Goal: Transaction & Acquisition: Purchase product/service

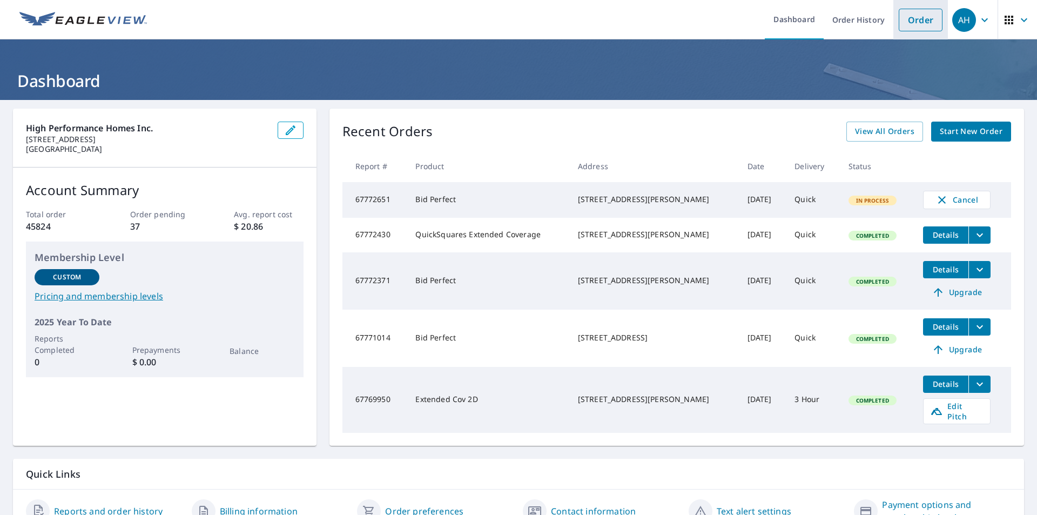
click at [906, 25] on link "Order" at bounding box center [921, 20] width 44 height 23
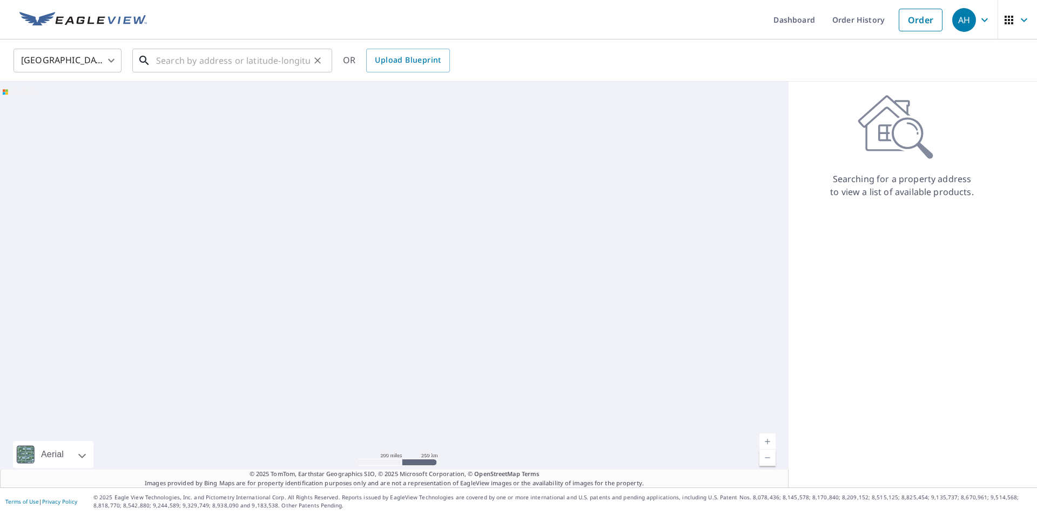
click at [228, 58] on input "text" at bounding box center [233, 60] width 154 height 30
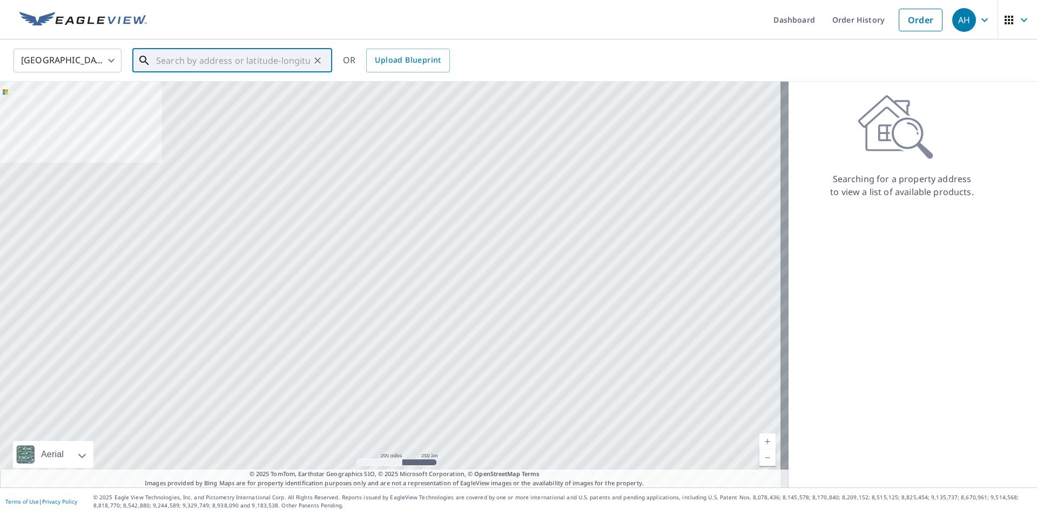
paste input "[STREET_ADDRESS]"
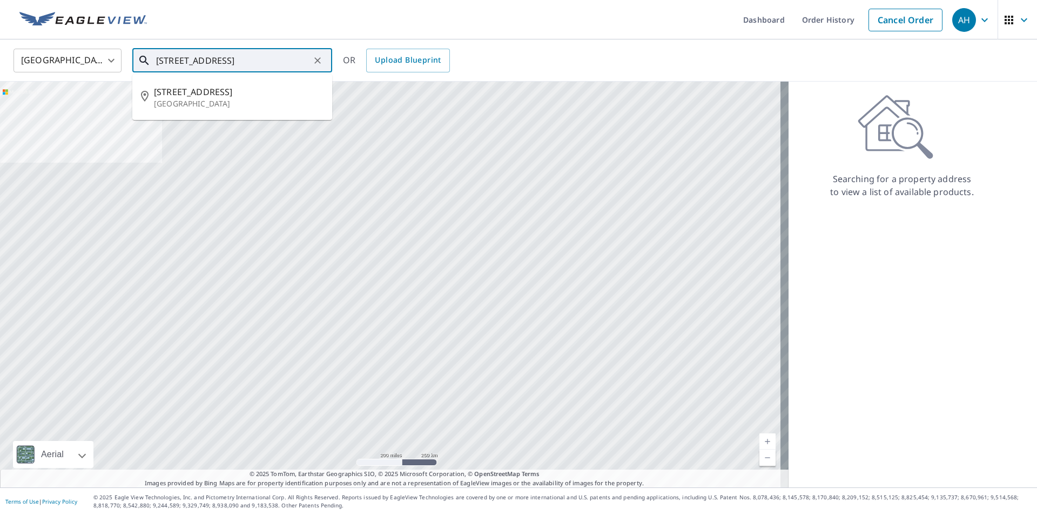
type input "[STREET_ADDRESS]"
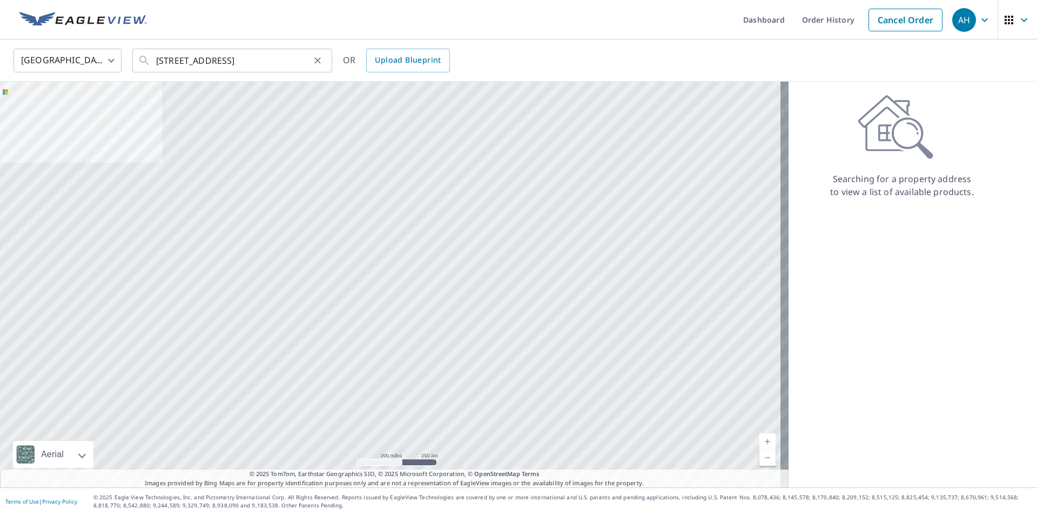
scroll to position [0, 0]
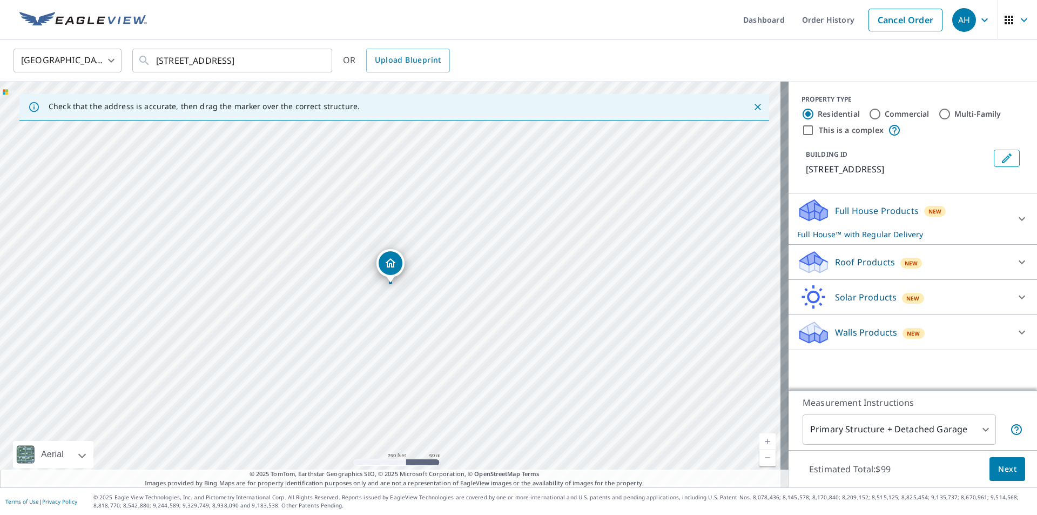
drag, startPoint x: 841, startPoint y: 259, endPoint x: 837, endPoint y: 264, distance: 5.8
click at [841, 260] on p "Roof Products" at bounding box center [865, 262] width 60 height 13
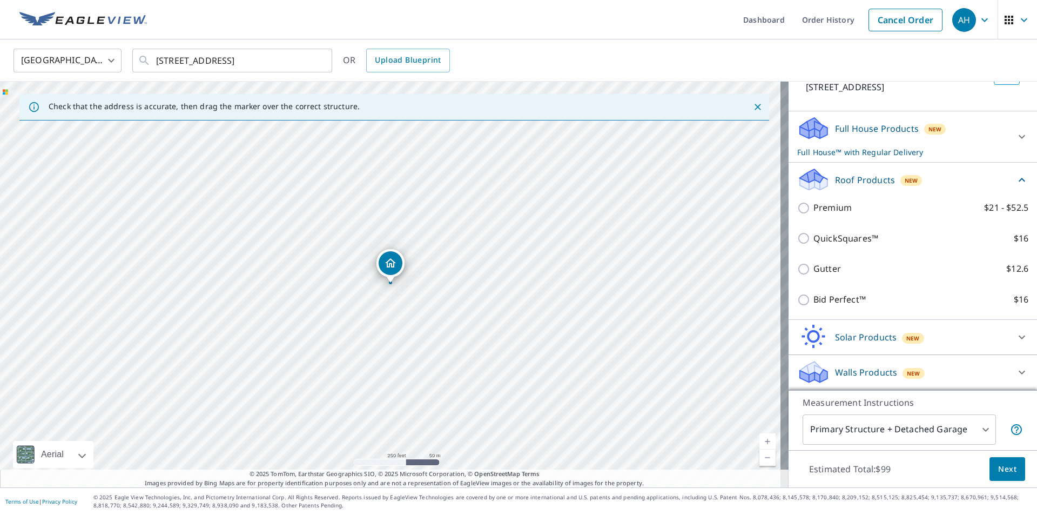
scroll to position [95, 0]
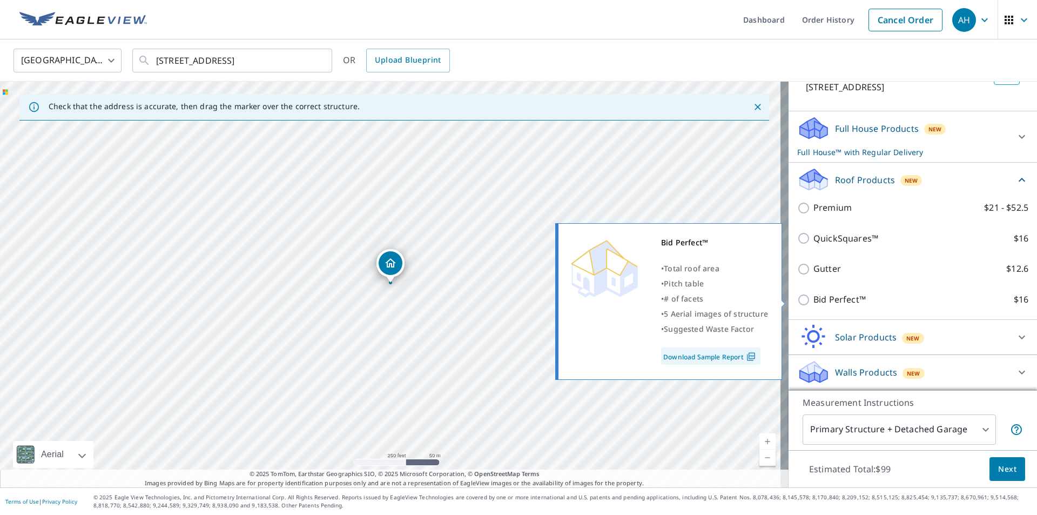
click at [826, 304] on p "Bid Perfect™" at bounding box center [840, 300] width 52 height 14
click at [814, 304] on input "Bid Perfect™ $16" at bounding box center [805, 299] width 16 height 13
checkbox input "true"
checkbox input "false"
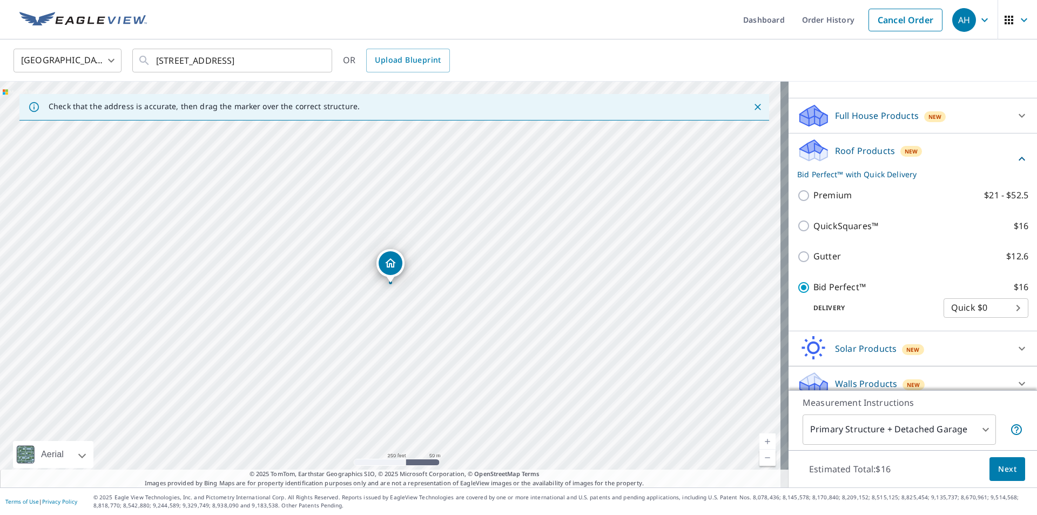
click at [998, 467] on span "Next" at bounding box center [1007, 469] width 18 height 14
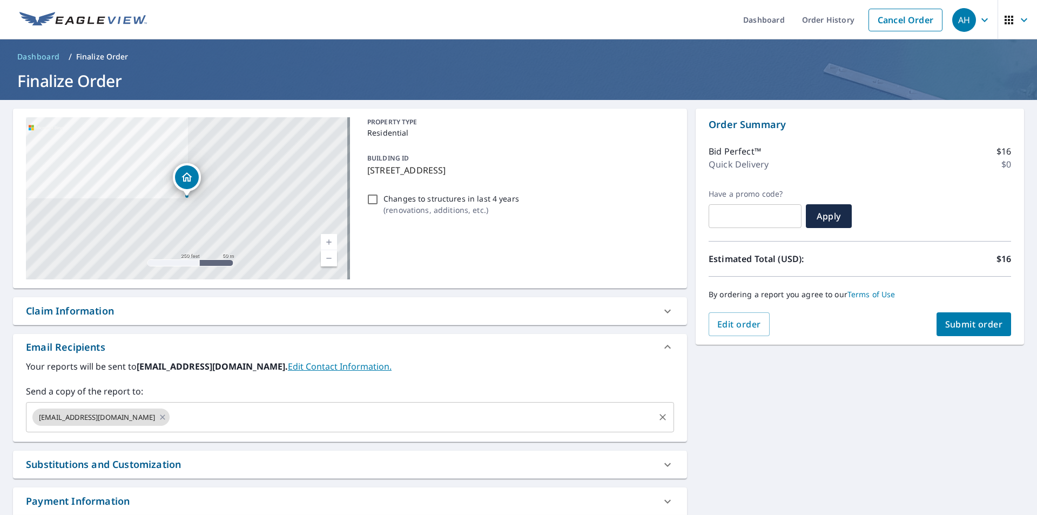
click at [171, 413] on input "text" at bounding box center [412, 417] width 482 height 21
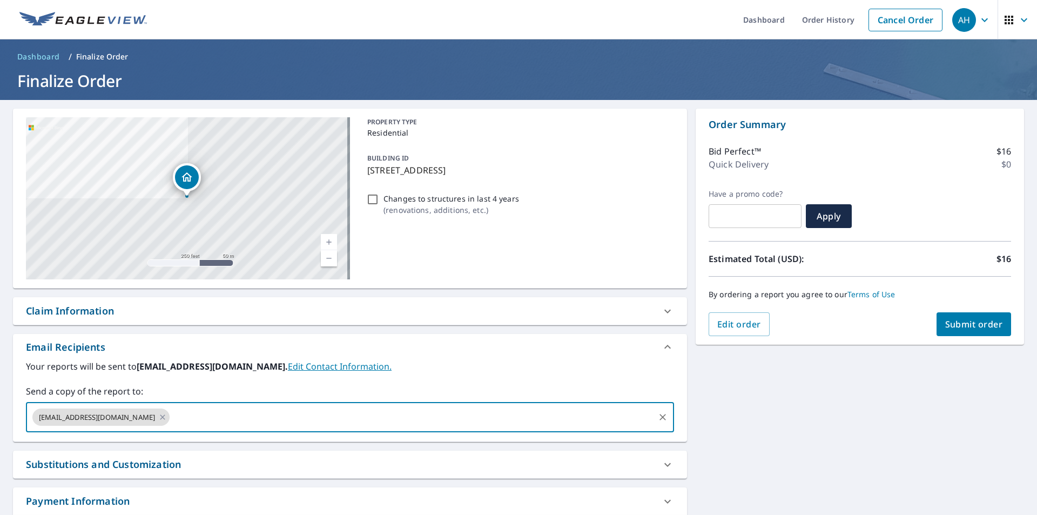
paste input "[PERSON_NAME][EMAIL_ADDRESS][DOMAIN_NAME]"
type input "[PERSON_NAME][EMAIL_ADDRESS][DOMAIN_NAME]"
click at [955, 328] on span "Submit order" at bounding box center [974, 324] width 58 height 12
checkbox input "true"
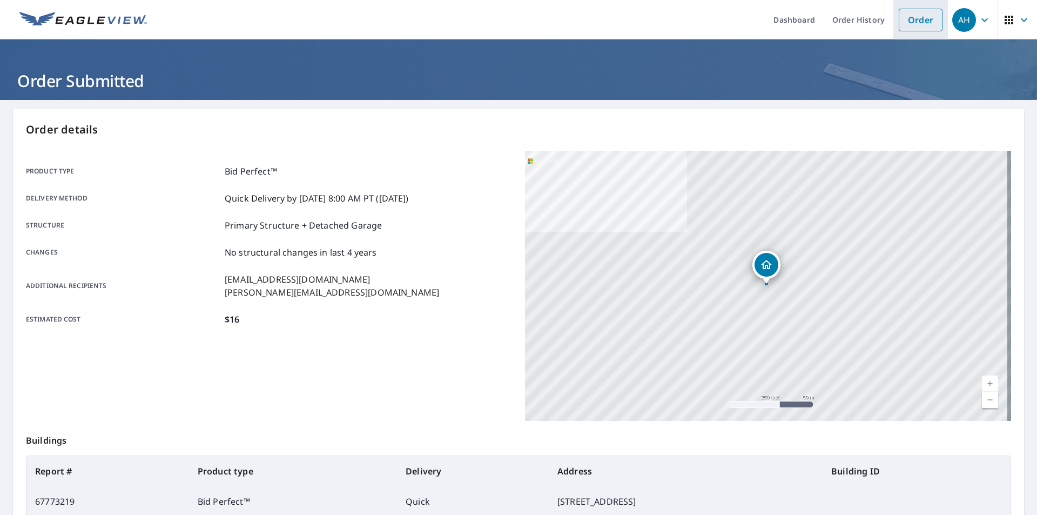
click at [912, 19] on link "Order" at bounding box center [921, 20] width 44 height 23
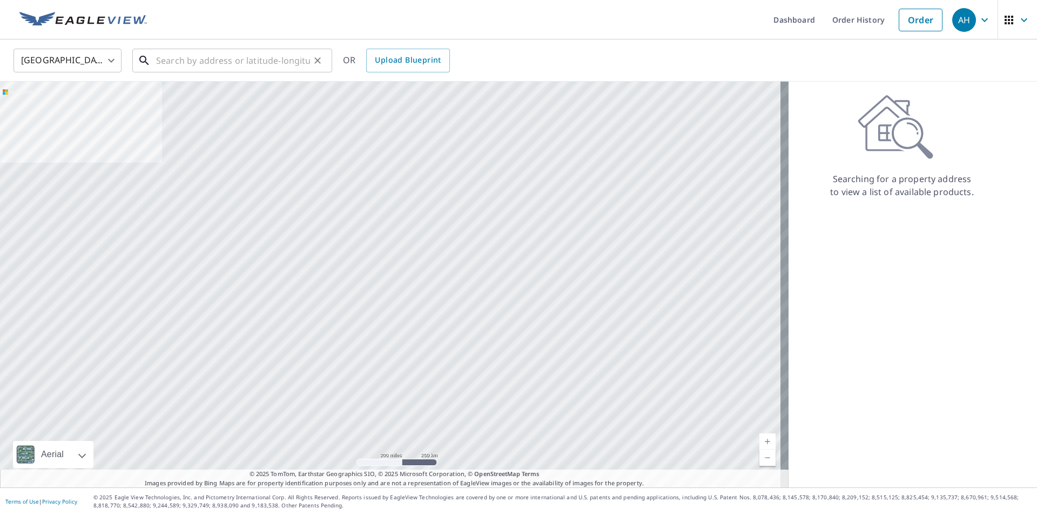
click at [220, 64] on input "text" at bounding box center [233, 60] width 154 height 30
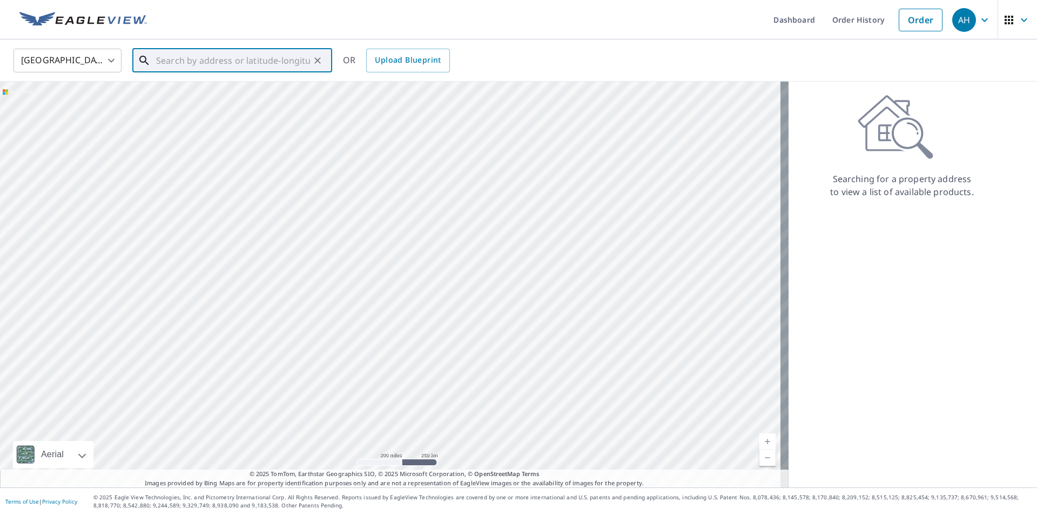
paste input "[STREET_ADDRESS][PERSON_NAME]"
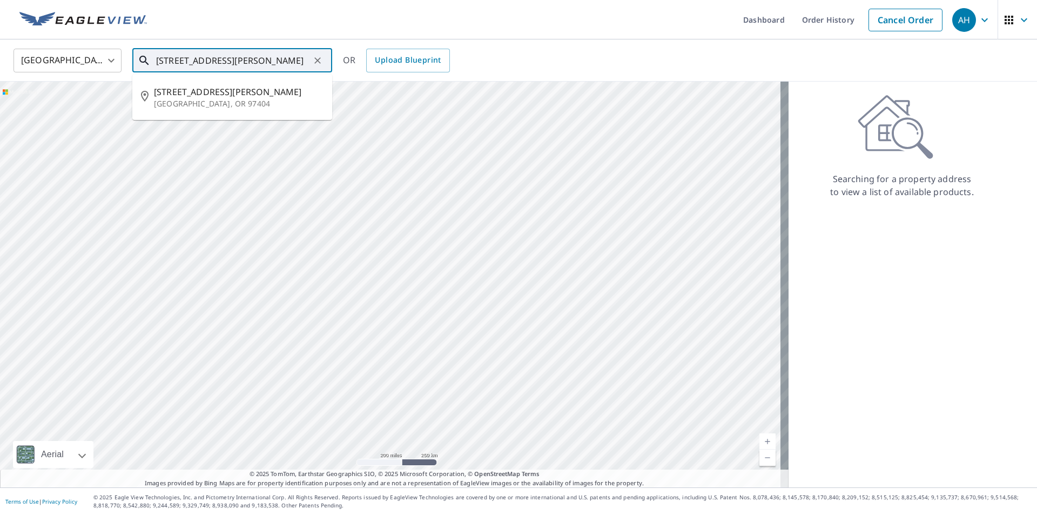
type input "[STREET_ADDRESS][PERSON_NAME]"
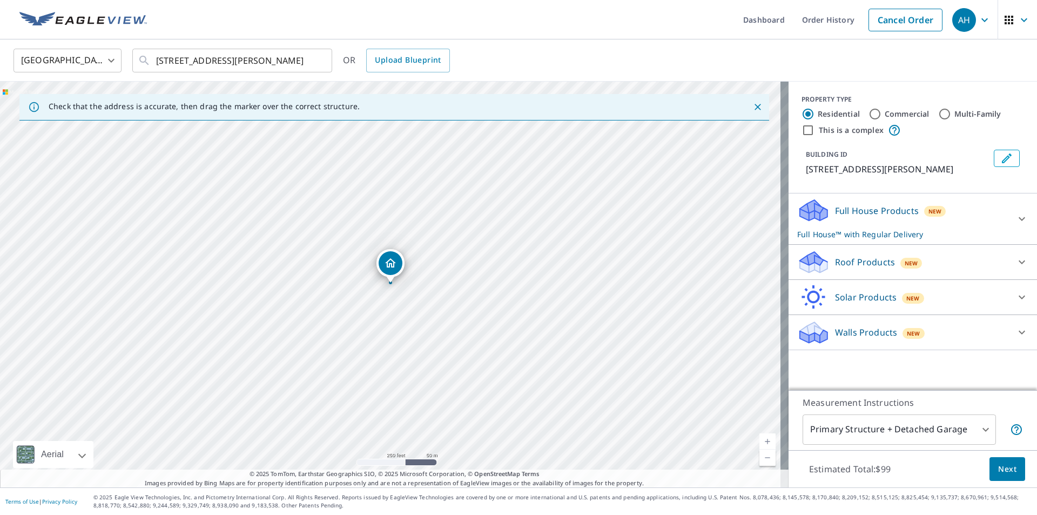
click at [839, 259] on p "Roof Products" at bounding box center [865, 262] width 60 height 13
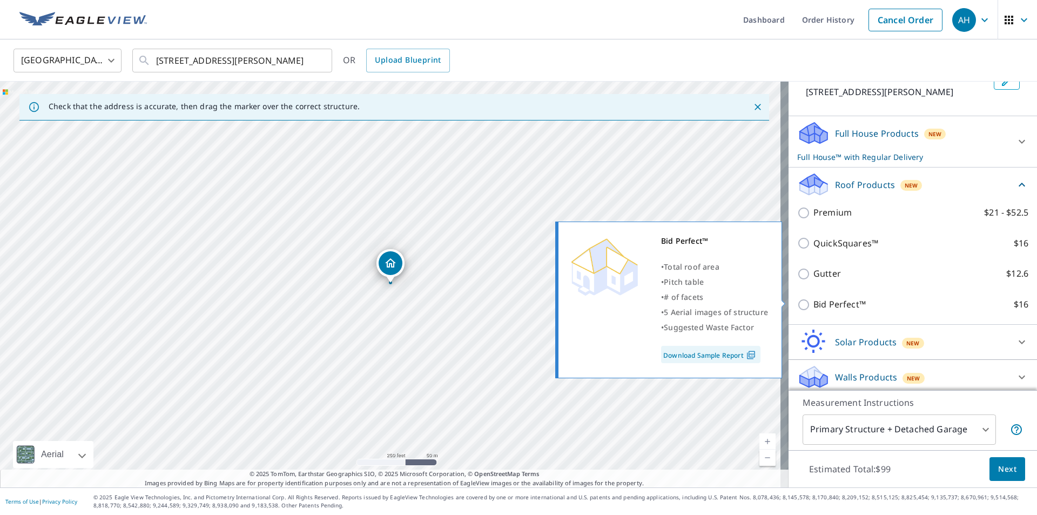
scroll to position [82, 0]
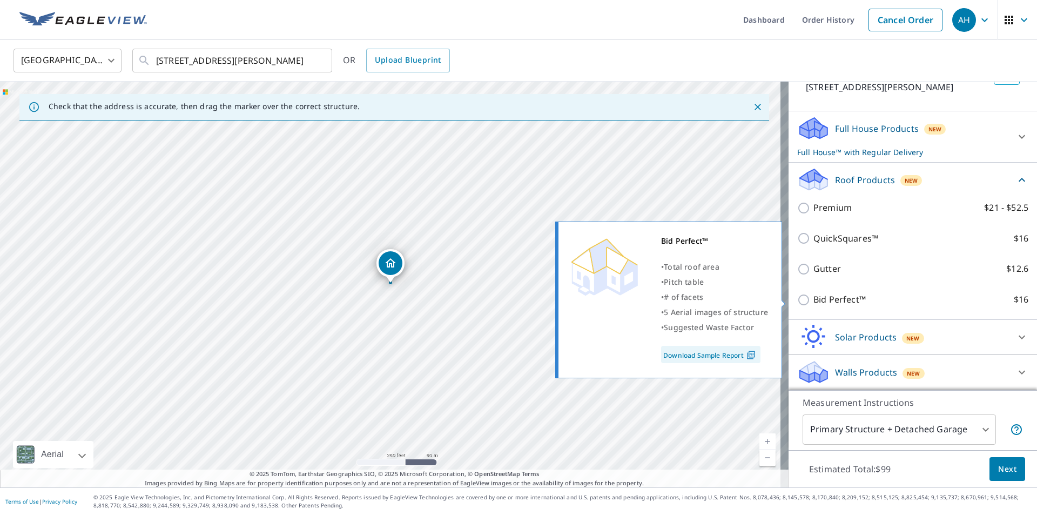
click at [825, 300] on p "Bid Perfect™" at bounding box center [840, 300] width 52 height 14
click at [814, 300] on input "Bid Perfect™ $16" at bounding box center [805, 299] width 16 height 13
checkbox input "true"
checkbox input "false"
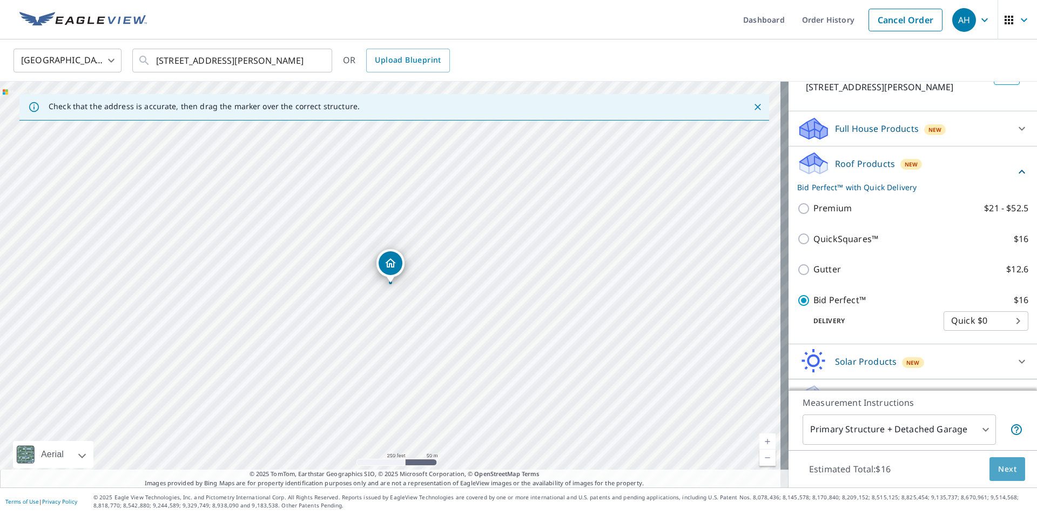
click at [990, 466] on button "Next" at bounding box center [1008, 469] width 36 height 24
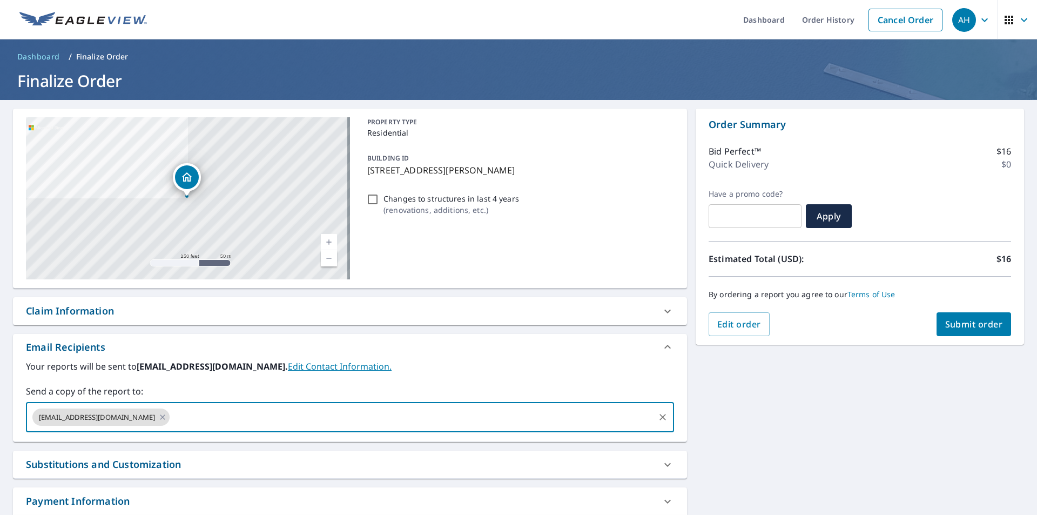
click at [171, 416] on input "text" at bounding box center [412, 417] width 482 height 21
paste input "[EMAIL_ADDRESS][DOMAIN_NAME]"
type input "[EMAIL_ADDRESS][DOMAIN_NAME]"
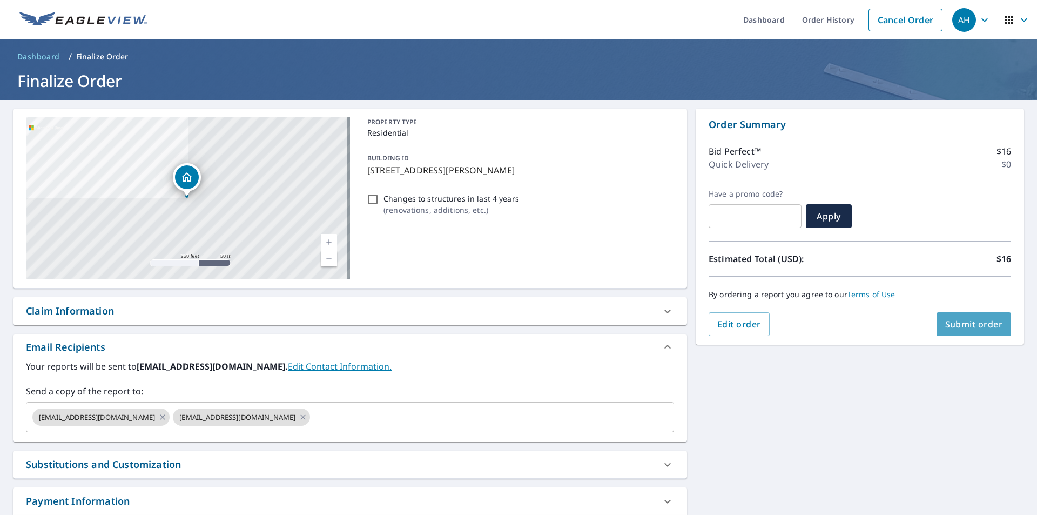
click at [959, 317] on button "Submit order" at bounding box center [974, 324] width 75 height 24
checkbox input "true"
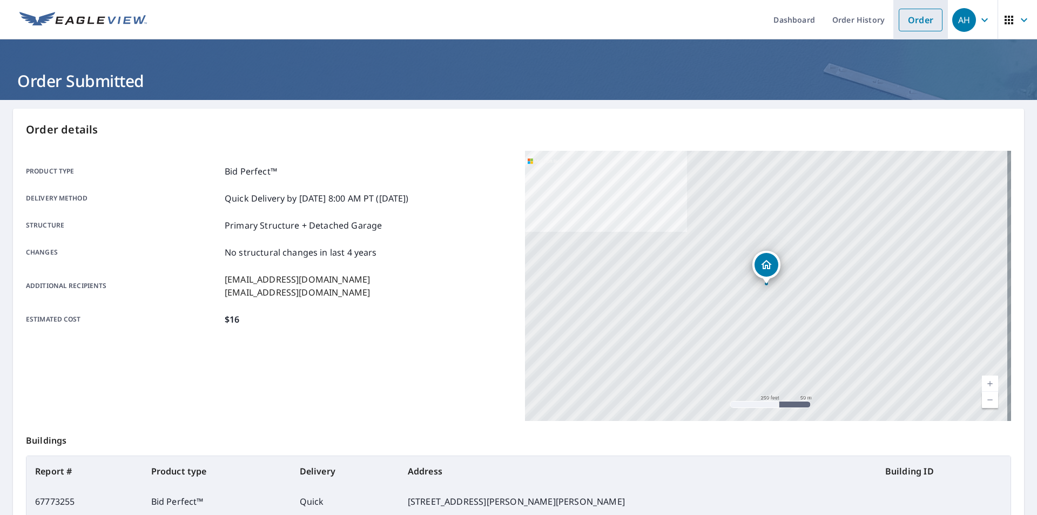
click at [899, 17] on link "Order" at bounding box center [921, 20] width 44 height 23
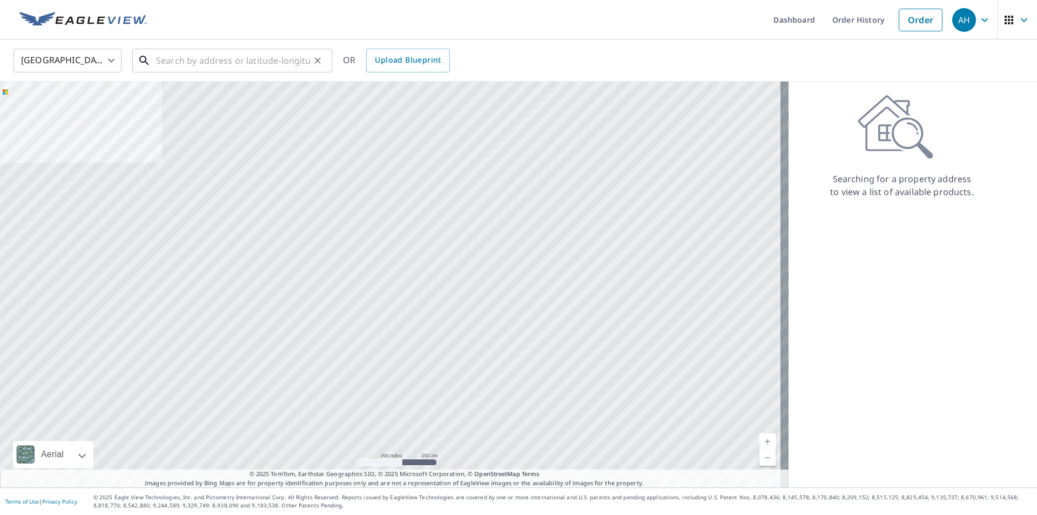
click at [200, 63] on input "text" at bounding box center [233, 60] width 154 height 30
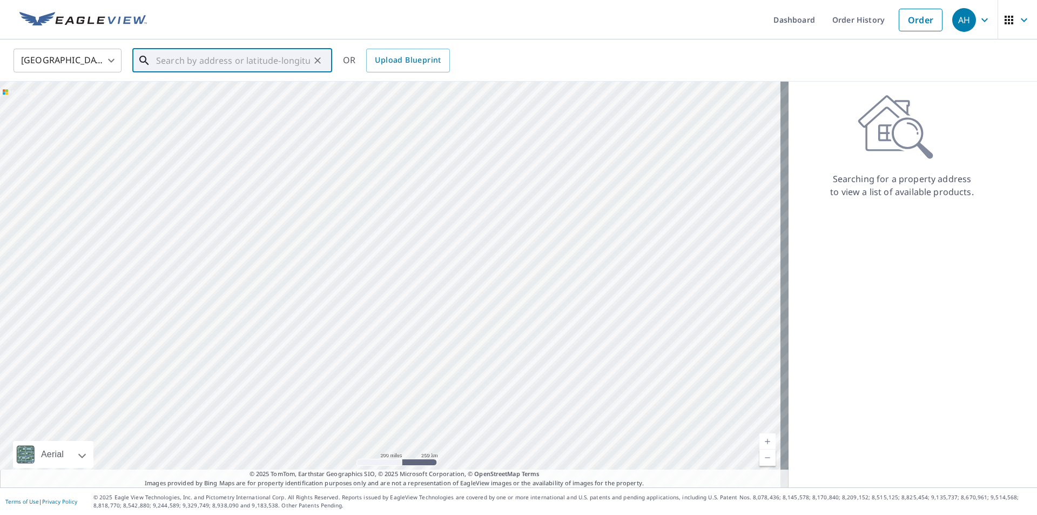
paste input "[STREET_ADDRESS]"
type input "[STREET_ADDRESS]"
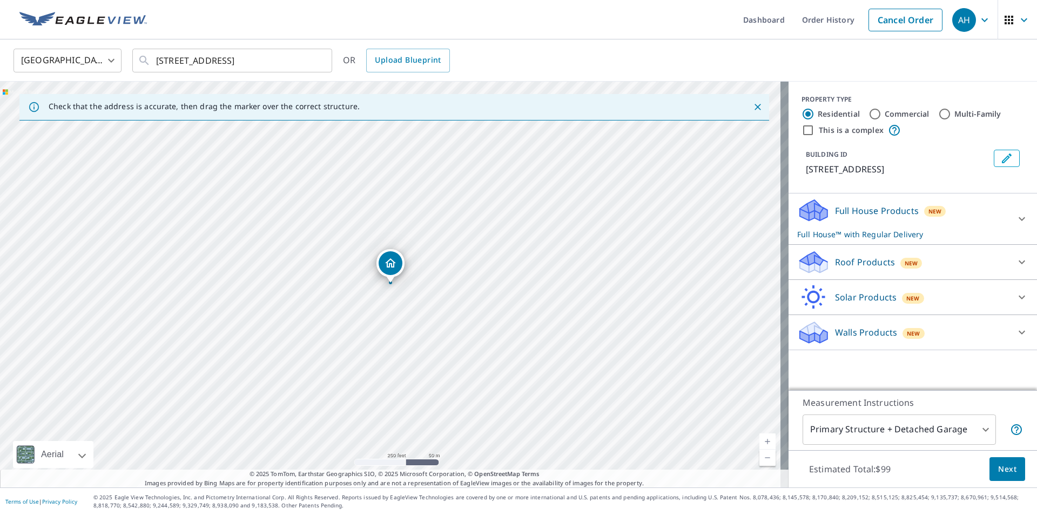
click at [866, 268] on p "Roof Products" at bounding box center [865, 262] width 60 height 13
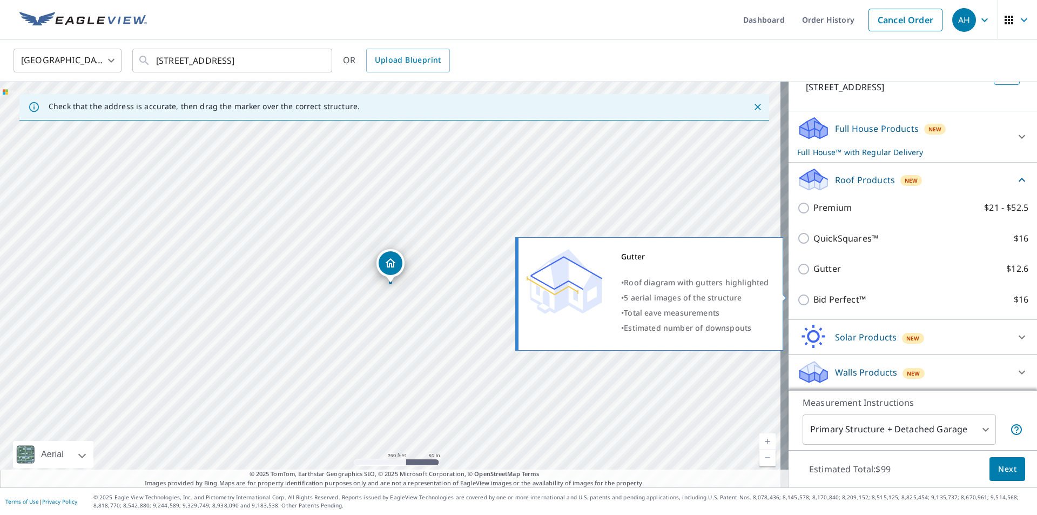
scroll to position [95, 0]
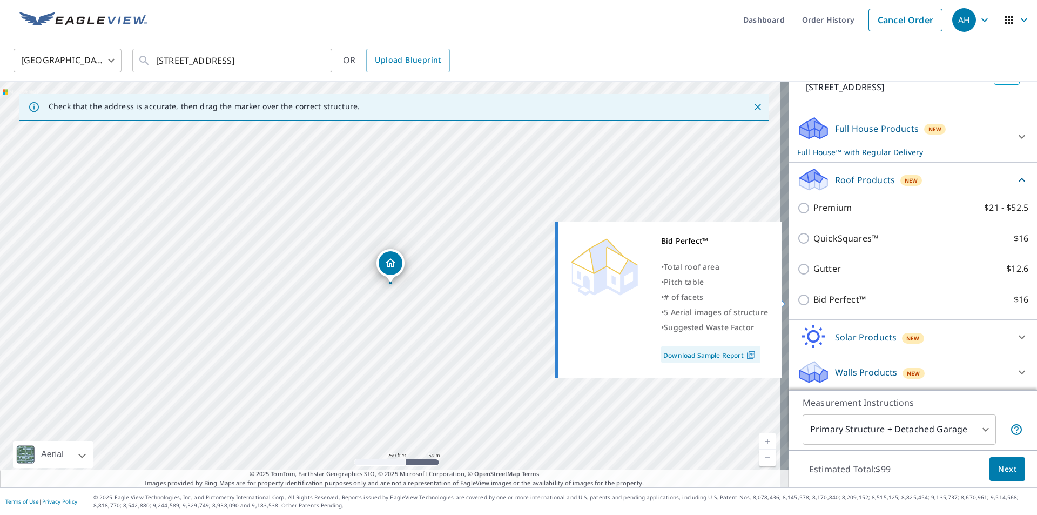
click at [834, 304] on p "Bid Perfect™" at bounding box center [840, 300] width 52 height 14
click at [814, 304] on input "Bid Perfect™ $16" at bounding box center [805, 299] width 16 height 13
checkbox input "true"
checkbox input "false"
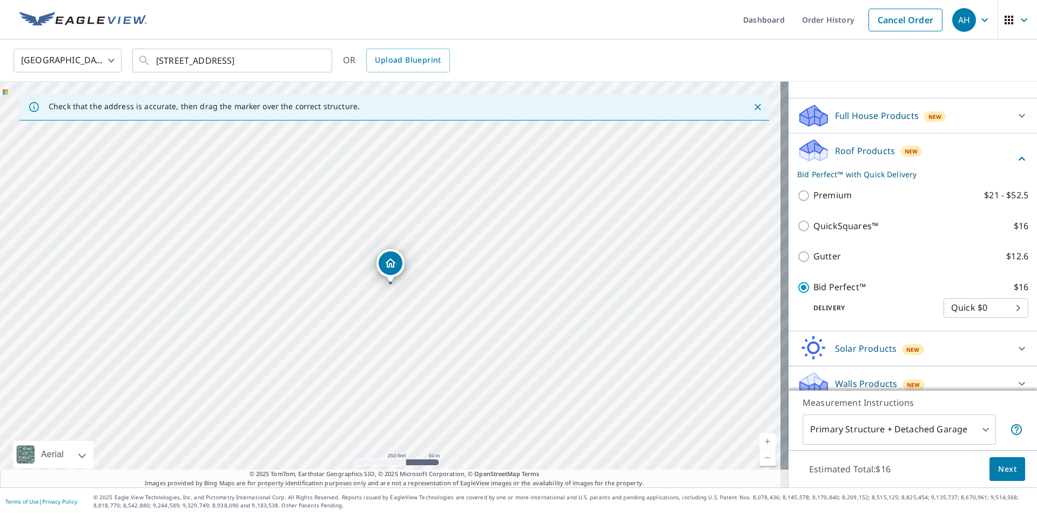
click at [999, 472] on span "Next" at bounding box center [1007, 469] width 18 height 14
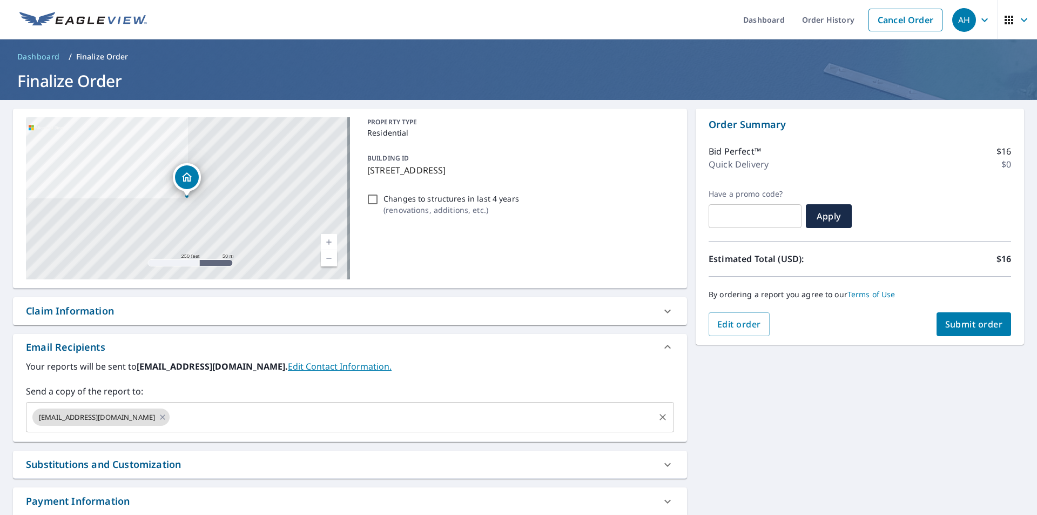
click at [171, 419] on input "text" at bounding box center [412, 417] width 482 height 21
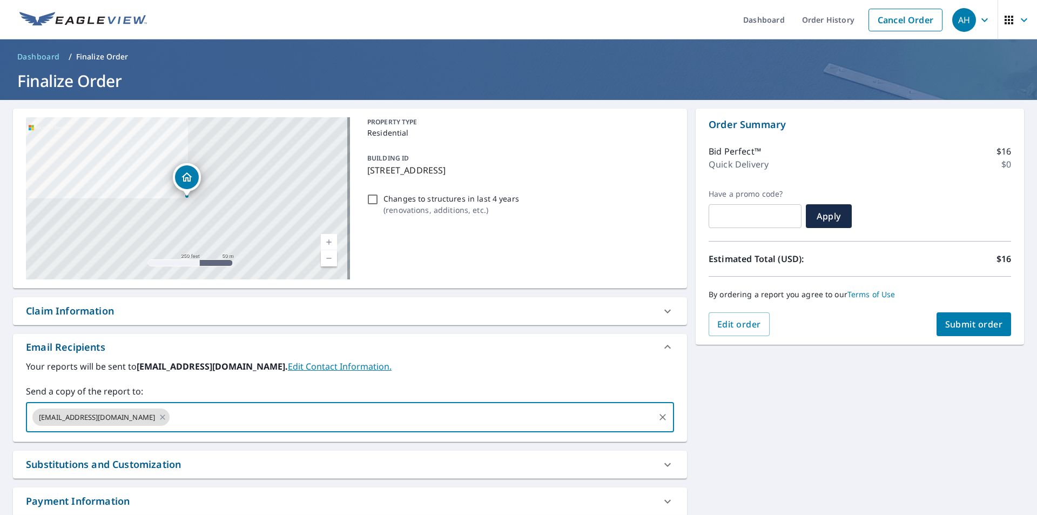
paste input "[PERSON_NAME][EMAIL_ADDRESS][DOMAIN_NAME]"
type input "[PERSON_NAME][EMAIL_ADDRESS][DOMAIN_NAME]"
click at [950, 322] on span "Submit order" at bounding box center [974, 324] width 58 height 12
checkbox input "true"
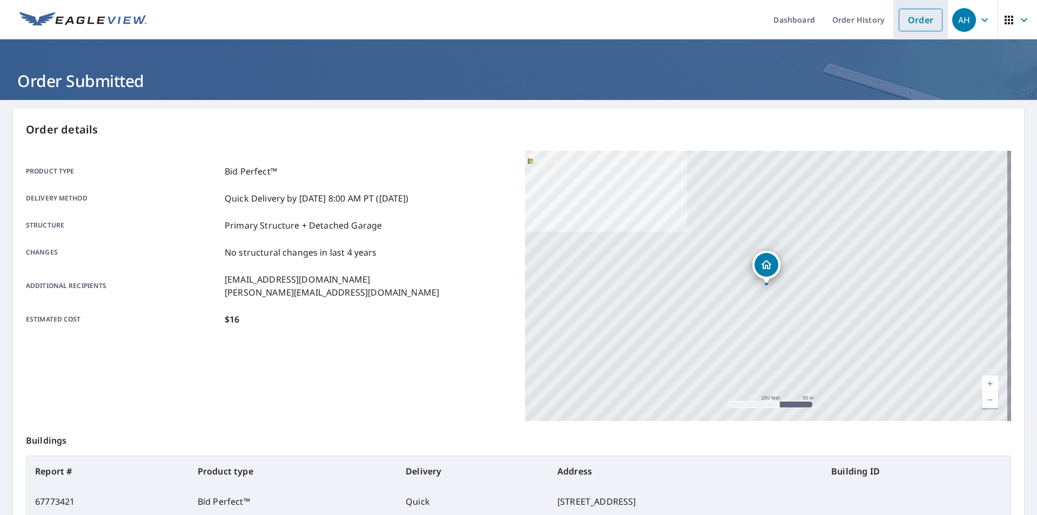
click at [909, 24] on link "Order" at bounding box center [921, 20] width 44 height 23
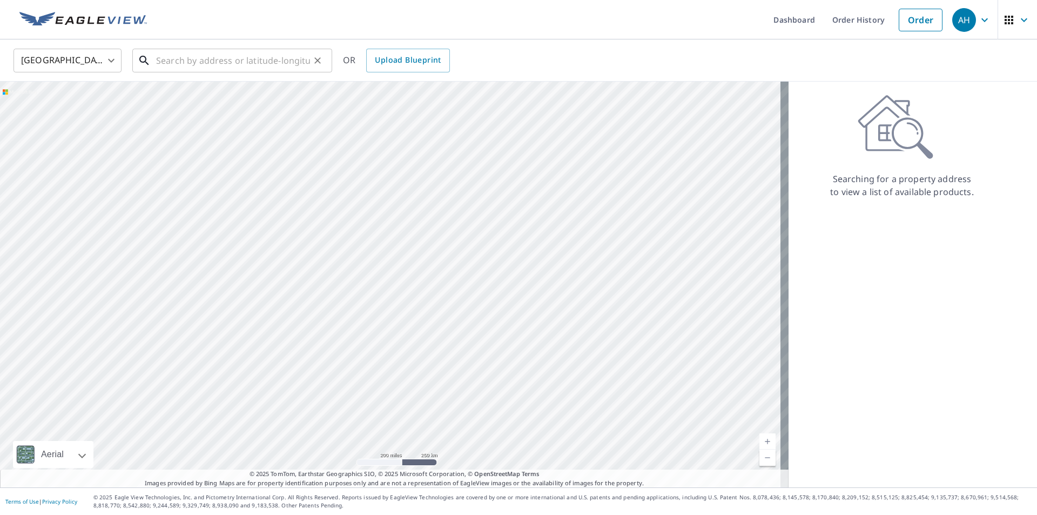
click at [219, 62] on input "text" at bounding box center [233, 60] width 154 height 30
paste input "[STREET_ADDRESS]"
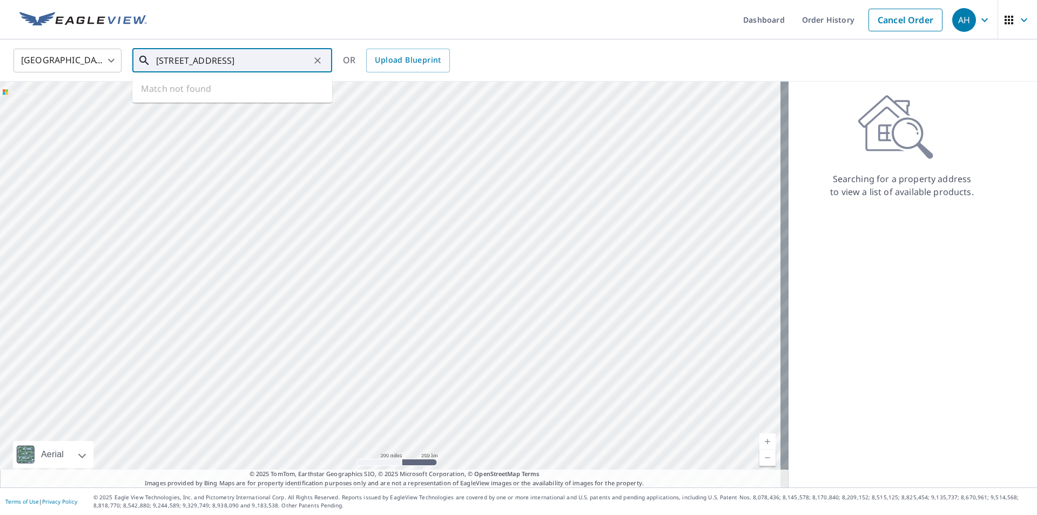
type input "[STREET_ADDRESS]"
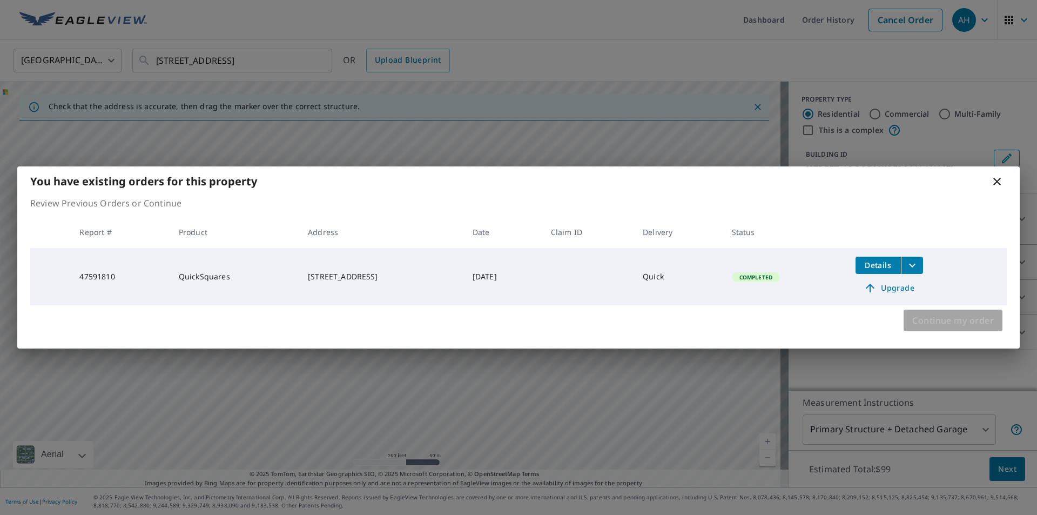
click at [967, 326] on span "Continue my order" at bounding box center [953, 320] width 82 height 15
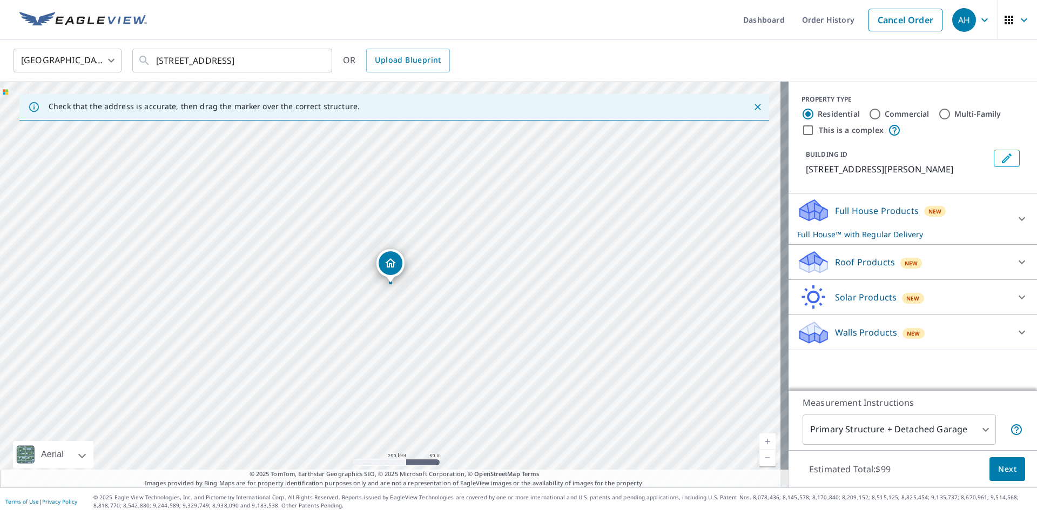
click at [847, 259] on p "Roof Products" at bounding box center [865, 262] width 60 height 13
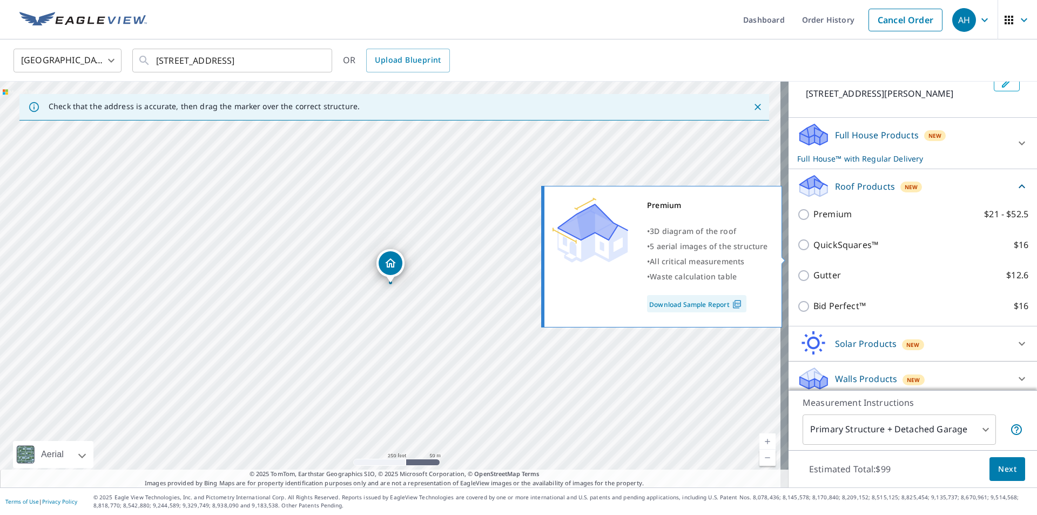
scroll to position [82, 0]
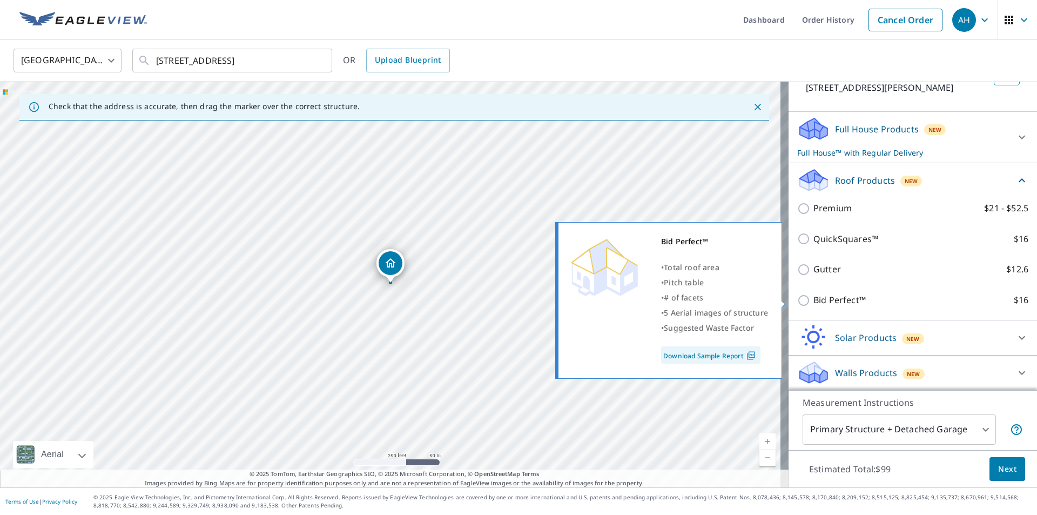
click at [828, 296] on p "Bid Perfect™" at bounding box center [840, 300] width 52 height 14
click at [814, 296] on input "Bid Perfect™ $16" at bounding box center [805, 300] width 16 height 13
checkbox input "true"
checkbox input "false"
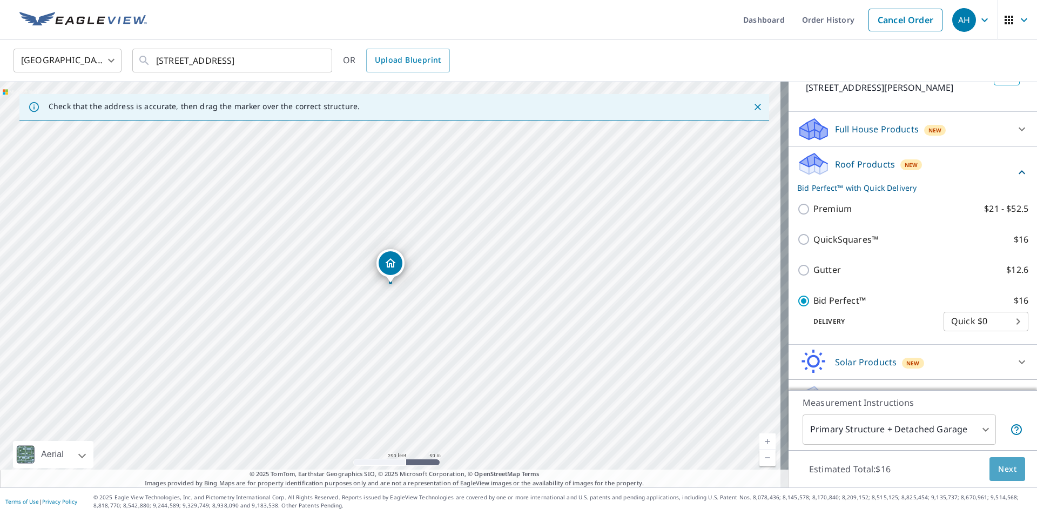
click at [1000, 476] on button "Next" at bounding box center [1008, 469] width 36 height 24
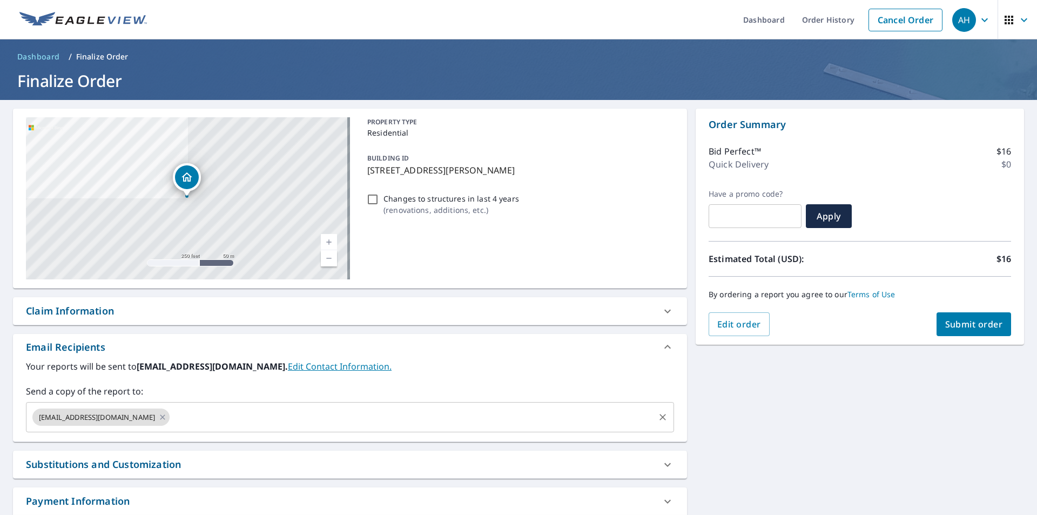
click at [171, 423] on input "text" at bounding box center [412, 417] width 482 height 21
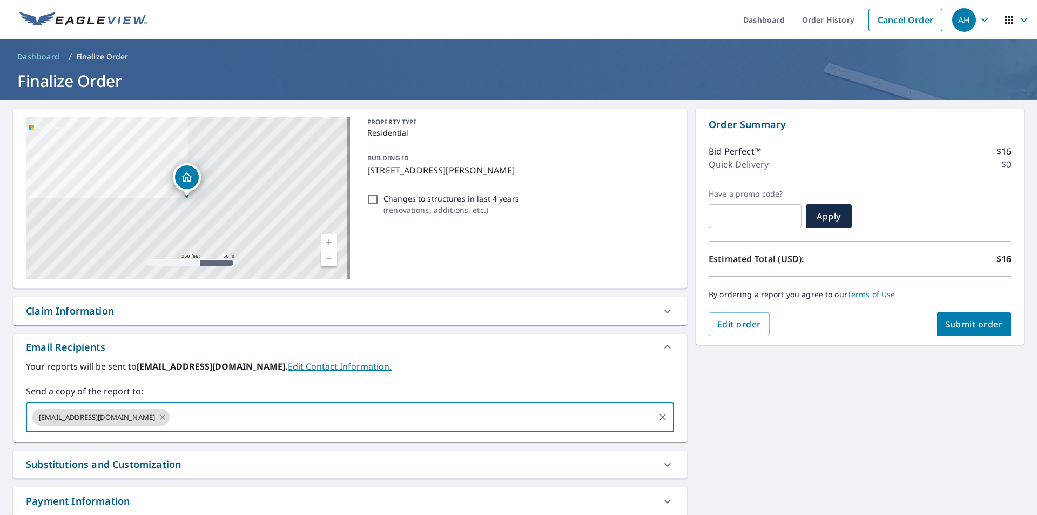
paste input "[EMAIL_ADDRESS][DOMAIN_NAME]"
type input "[EMAIL_ADDRESS][DOMAIN_NAME]"
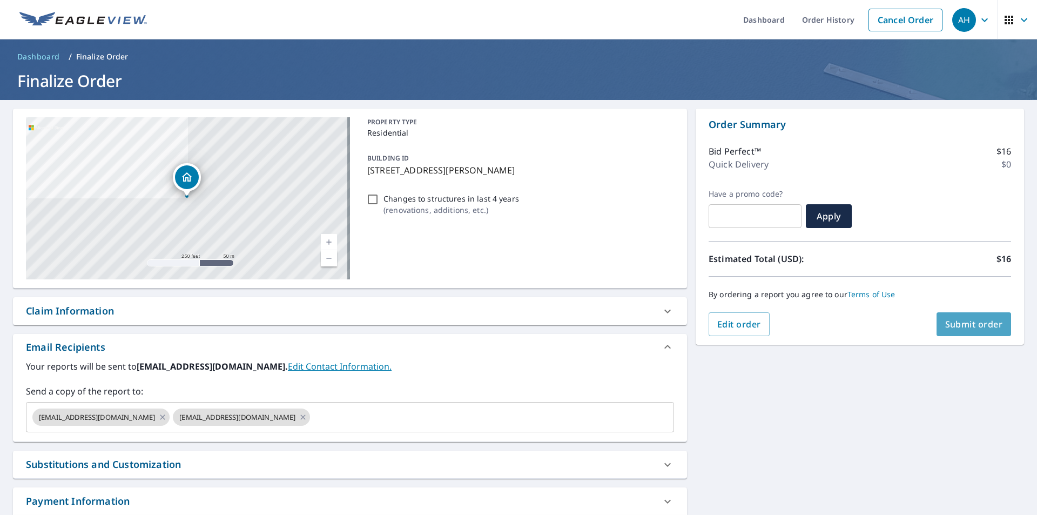
click at [945, 321] on span "Submit order" at bounding box center [974, 324] width 58 height 12
checkbox input "true"
